Goal: Task Accomplishment & Management: Manage account settings

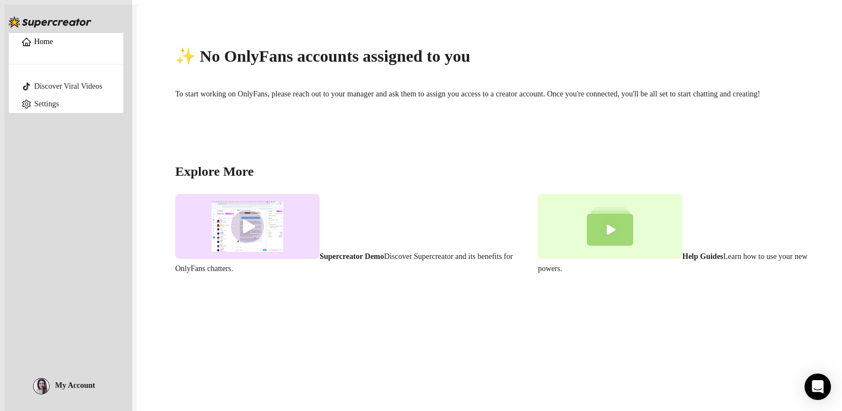
click at [62, 213] on div "Home Discover Viral Videos Settings My Account" at bounding box center [66, 200] width 115 height 401
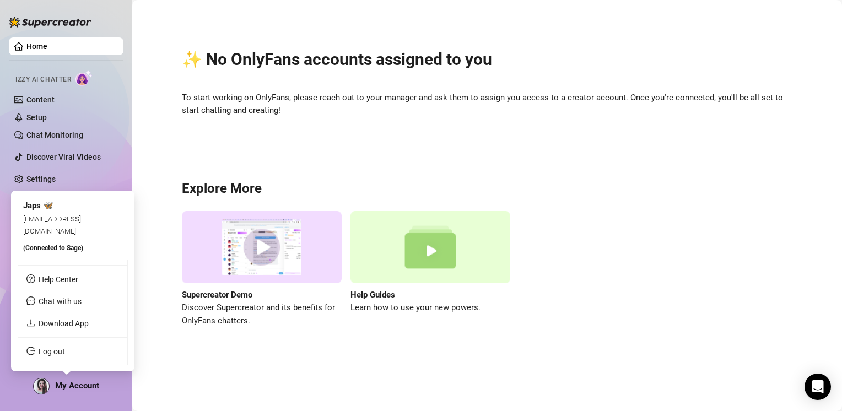
click at [84, 386] on span "My Account" at bounding box center [77, 386] width 44 height 10
click at [84, 381] on span "My Account" at bounding box center [77, 386] width 44 height 10
click at [65, 355] on link "Log out" at bounding box center [52, 351] width 26 height 9
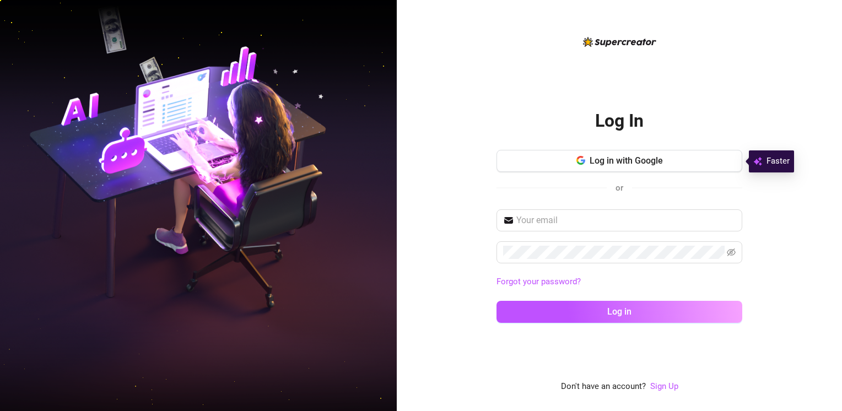
click at [630, 161] on span "Log in with Google" at bounding box center [625, 160] width 73 height 10
